Goal: Find contact information: Find contact information

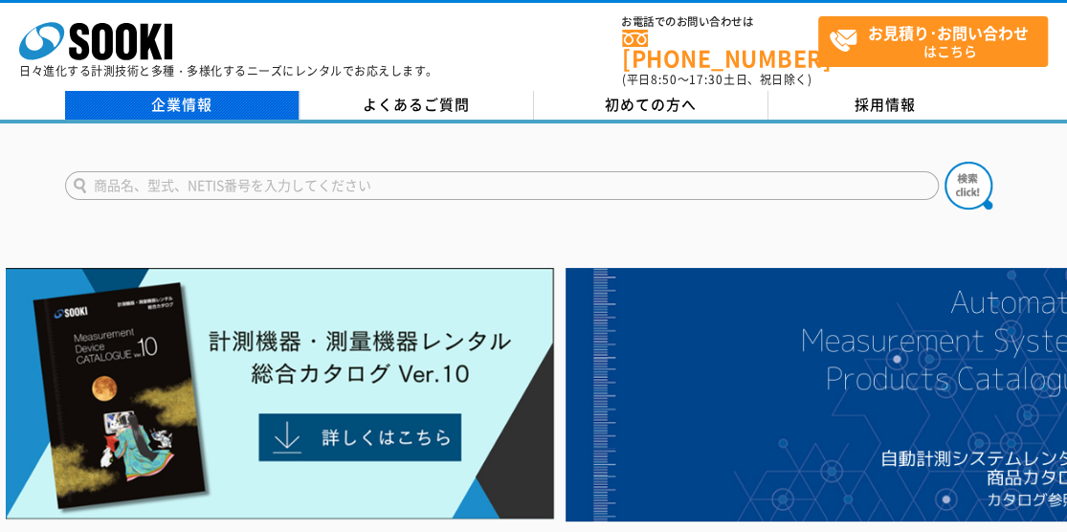
click at [194, 100] on link "企業情報" at bounding box center [182, 105] width 235 height 29
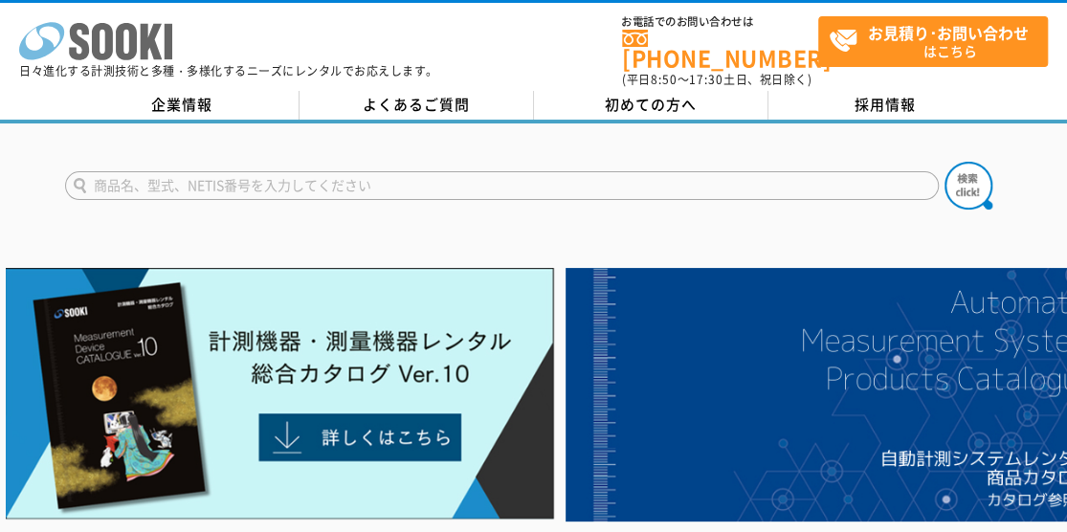
click at [110, 29] on icon at bounding box center [102, 41] width 21 height 37
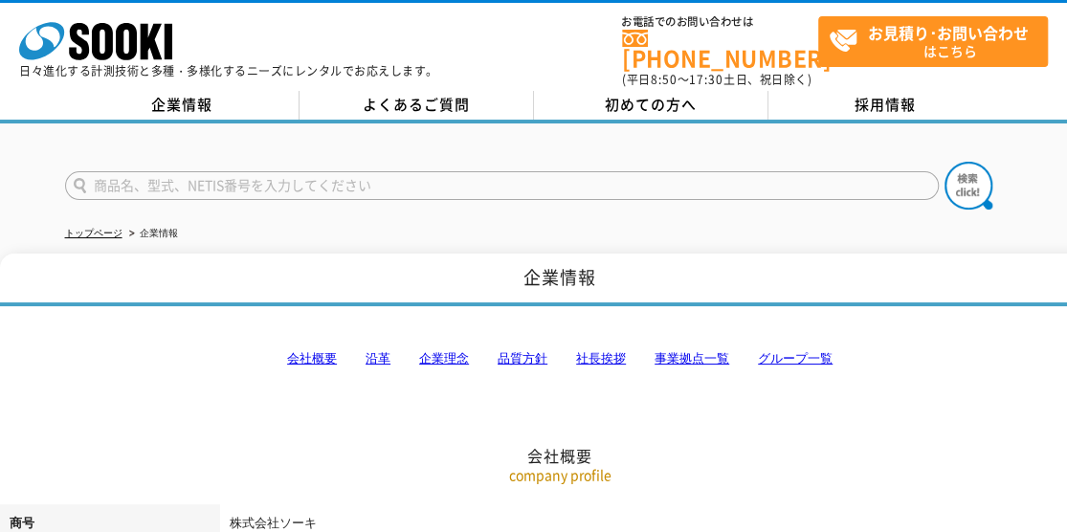
drag, startPoint x: 391, startPoint y: 453, endPoint x: 358, endPoint y: -11, distance: 464.4
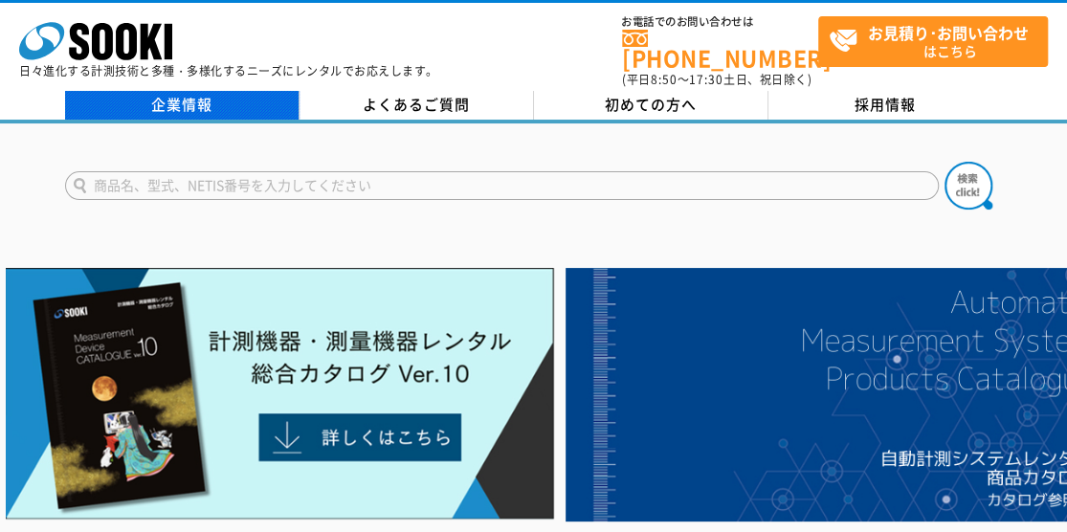
click at [183, 99] on link "企業情報" at bounding box center [182, 105] width 235 height 29
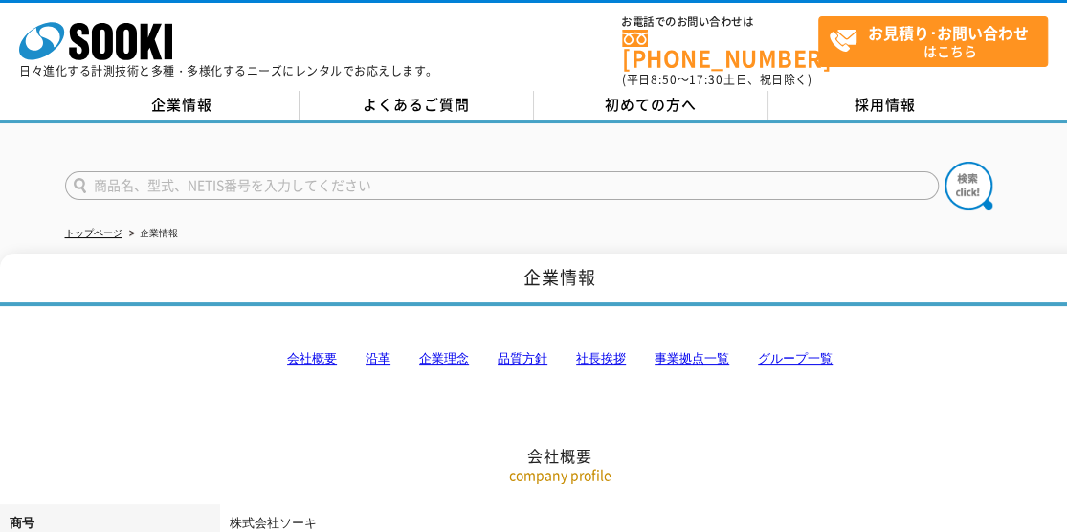
click at [676, 351] on link "事業拠点一覧" at bounding box center [692, 358] width 75 height 14
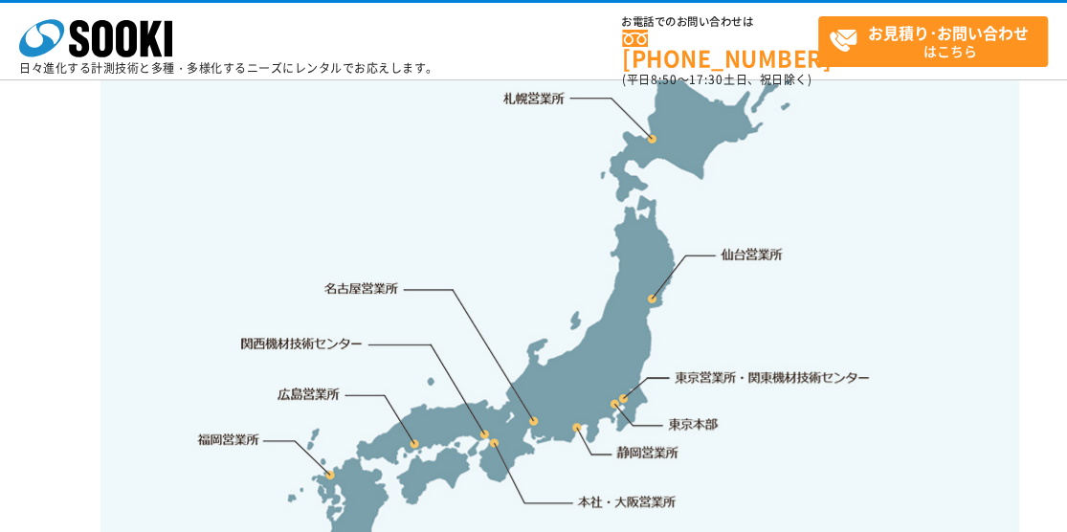
scroll to position [4130, 0]
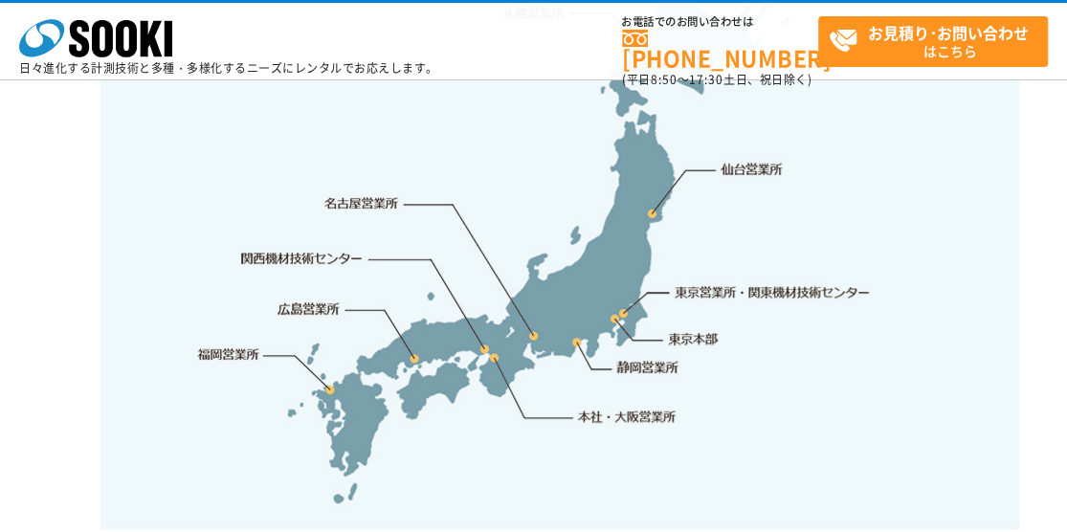
click at [391, 194] on link "名古屋営業所" at bounding box center [361, 203] width 75 height 19
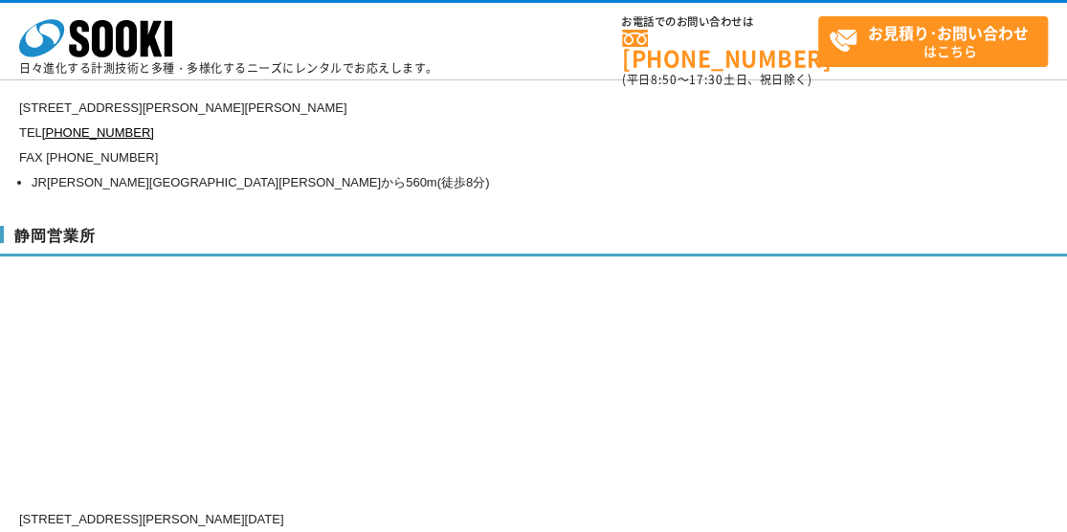
scroll to position [6800, 0]
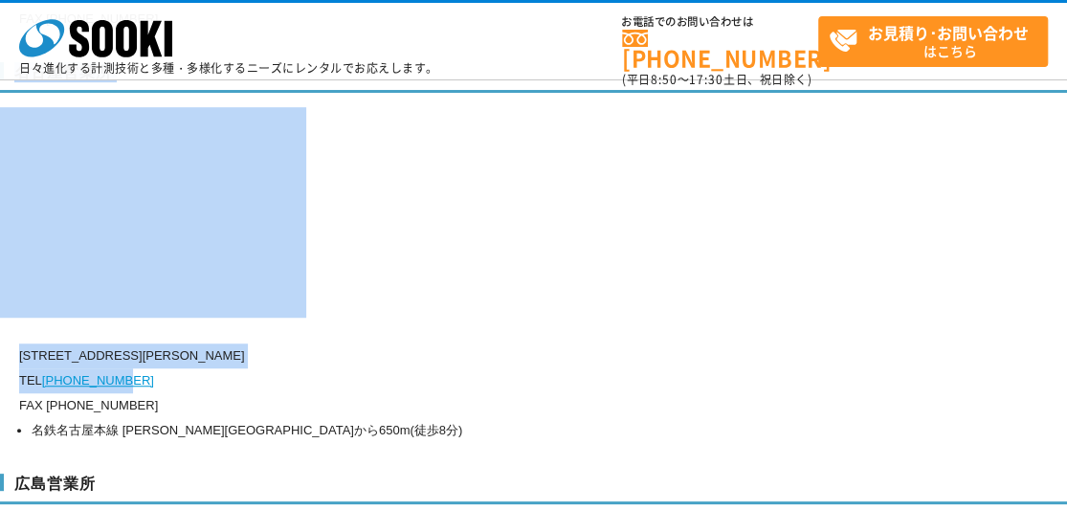
drag, startPoint x: 18, startPoint y: 313, endPoint x: 126, endPoint y: 335, distance: 110.4
click at [126, 335] on div "名古屋営業所 〒451-0052 愛知県名古屋市西区栄生1-18-2 ドゥ・ミールドゥ1階 TEL 0120-856-994 FAX (052)581-212…" at bounding box center [560, 249] width 1120 height 412
drag, startPoint x: 126, startPoint y: 335, endPoint x: 114, endPoint y: 330, distance: 13.3
click at [114, 373] on link "0120-856-994" at bounding box center [98, 380] width 112 height 14
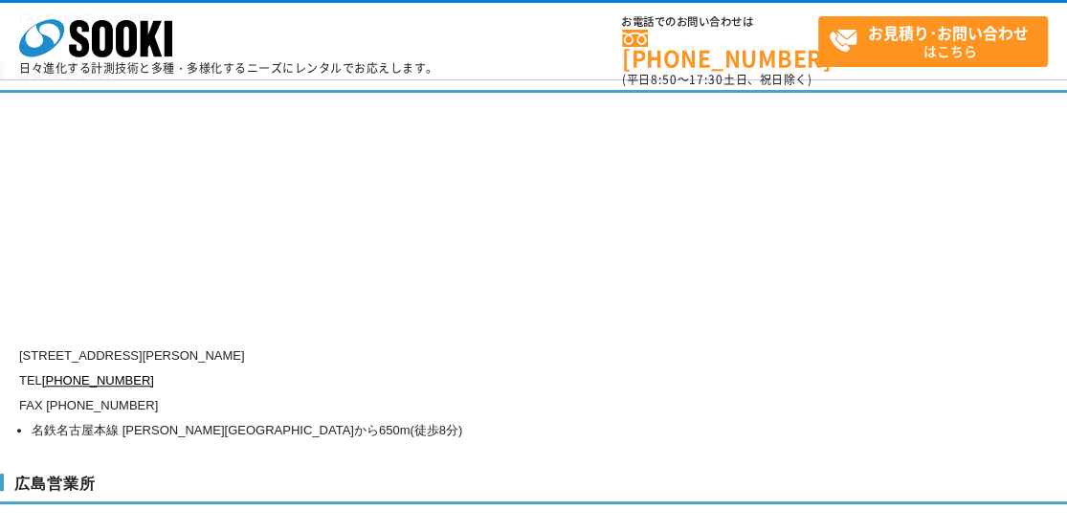
click at [406, 393] on p "FAX (052)581-2124" at bounding box center [478, 405] width 919 height 25
click at [207, 393] on p "FAX (052)581-2124" at bounding box center [478, 405] width 919 height 25
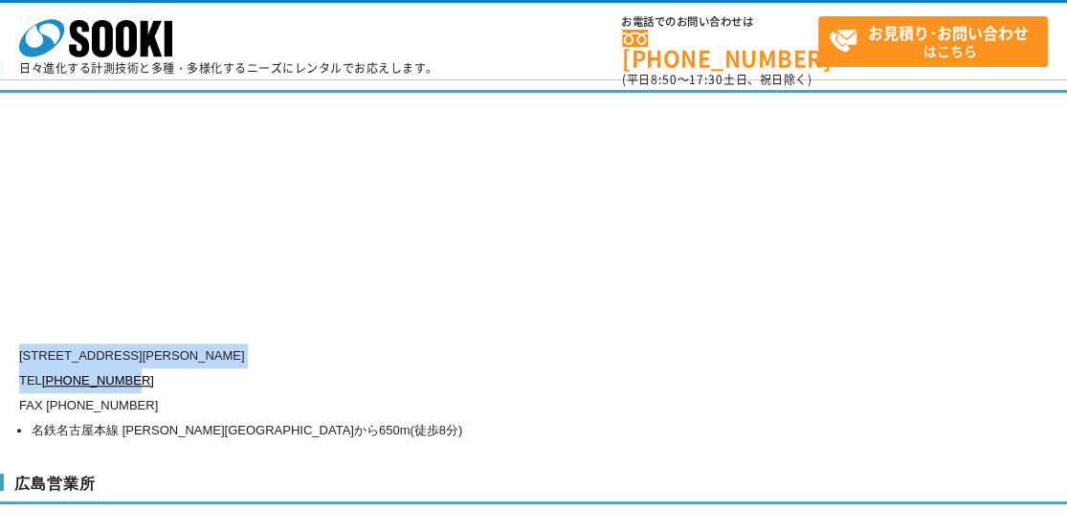
drag, startPoint x: 172, startPoint y: 344, endPoint x: 21, endPoint y: 317, distance: 153.6
click at [21, 344] on div "〒451-0052 愛知県名古屋市西区栄生1-18-2 ドゥ・ミールドゥ1階 TEL 0120-856-994 FAX (052)581-2124 名鉄名古屋…" at bounding box center [478, 394] width 919 height 100
copy div "〒451-0052 愛知県名古屋市西区栄生1-18-2 ドゥ・ミールドゥ1階 TEL 0120-856-994"
